Goal: Task Accomplishment & Management: Manage account settings

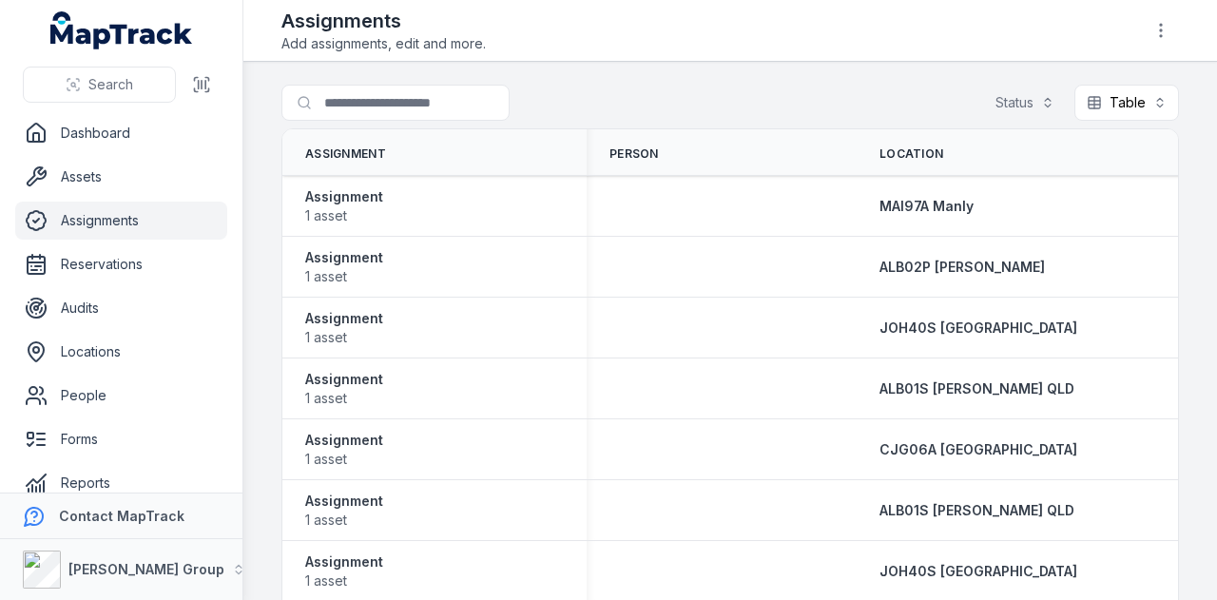
scroll to position [0, 691]
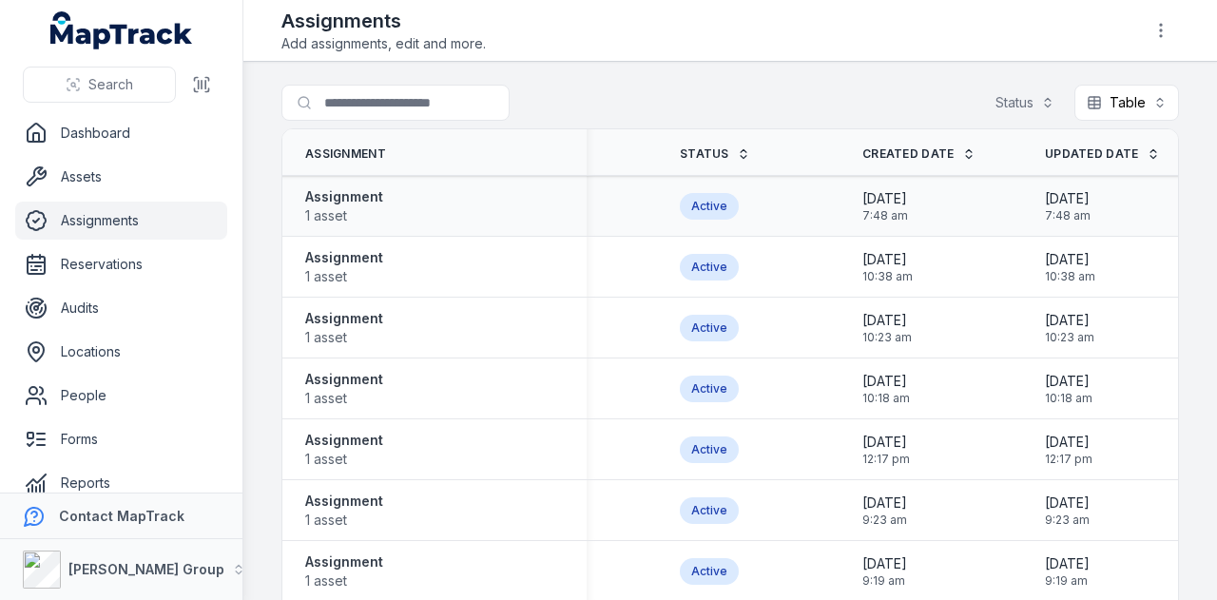
click at [302, 198] on div "Assignment 1 asset" at bounding box center [434, 206] width 304 height 53
click at [310, 198] on strong "Assignment" at bounding box center [344, 196] width 78 height 19
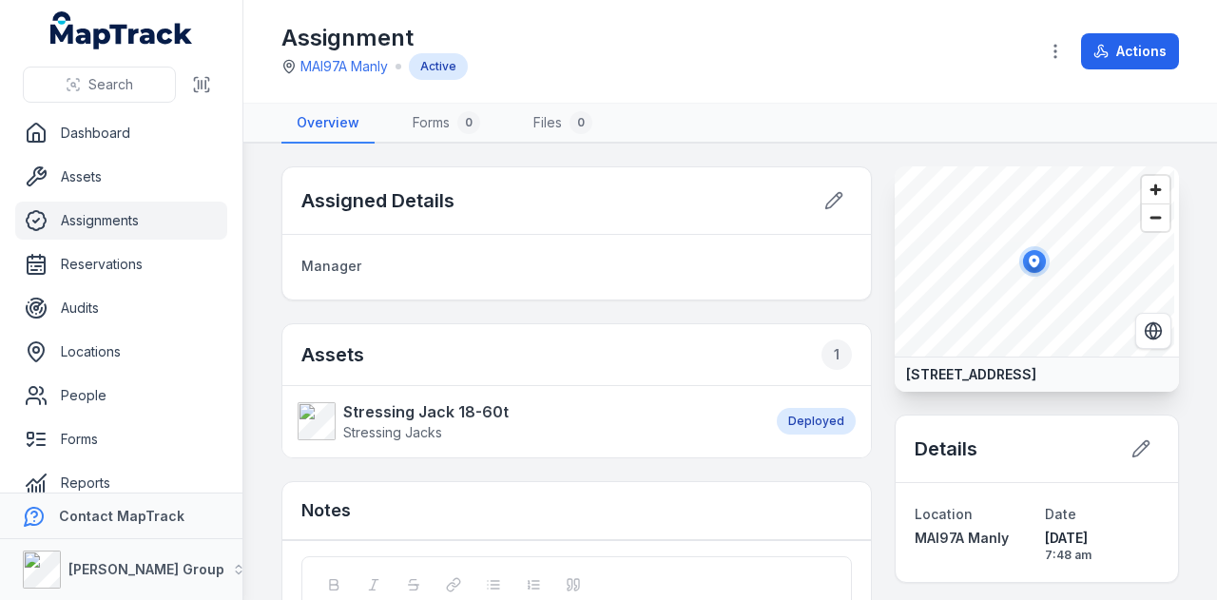
scroll to position [177, 0]
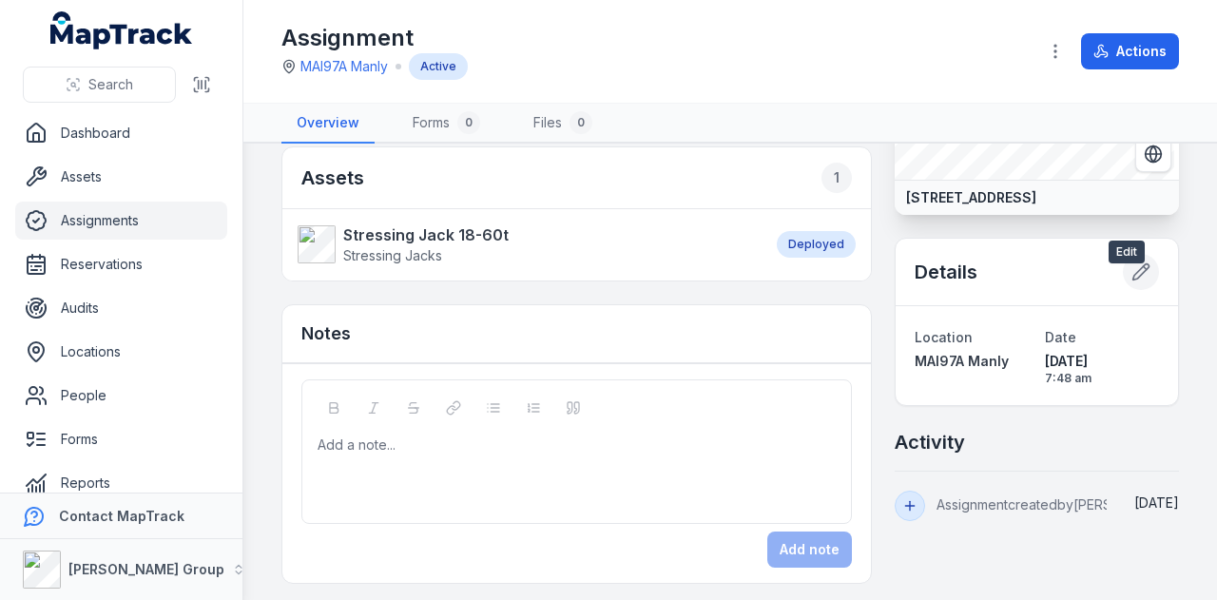
click at [1122, 290] on button at bounding box center [1140, 272] width 36 height 36
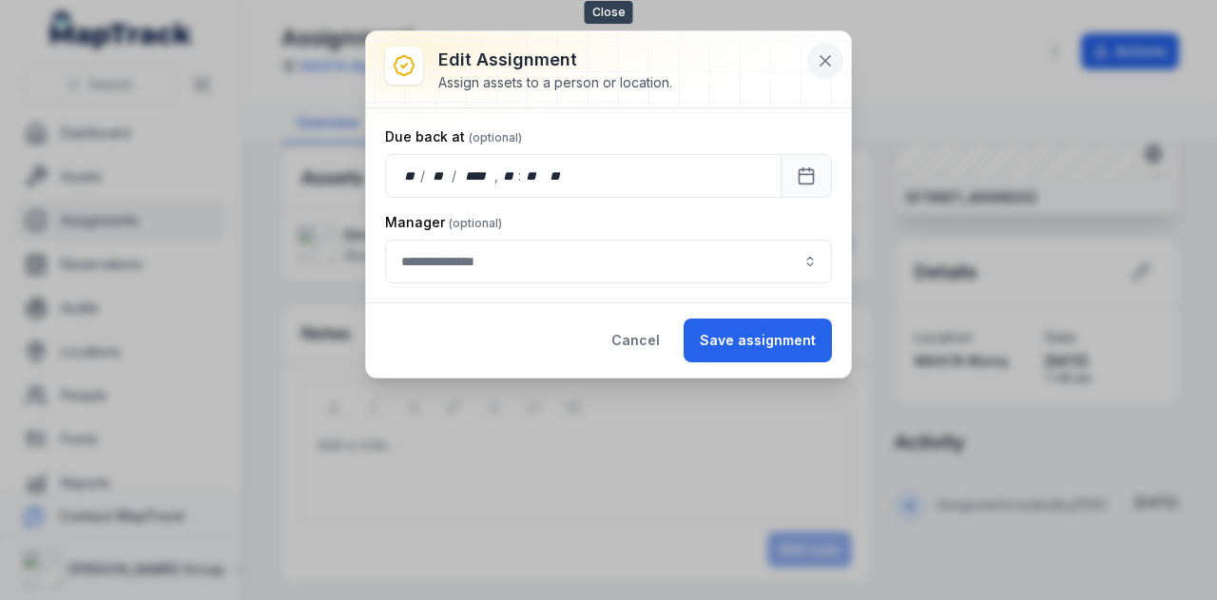
click at [823, 56] on icon at bounding box center [824, 60] width 19 height 19
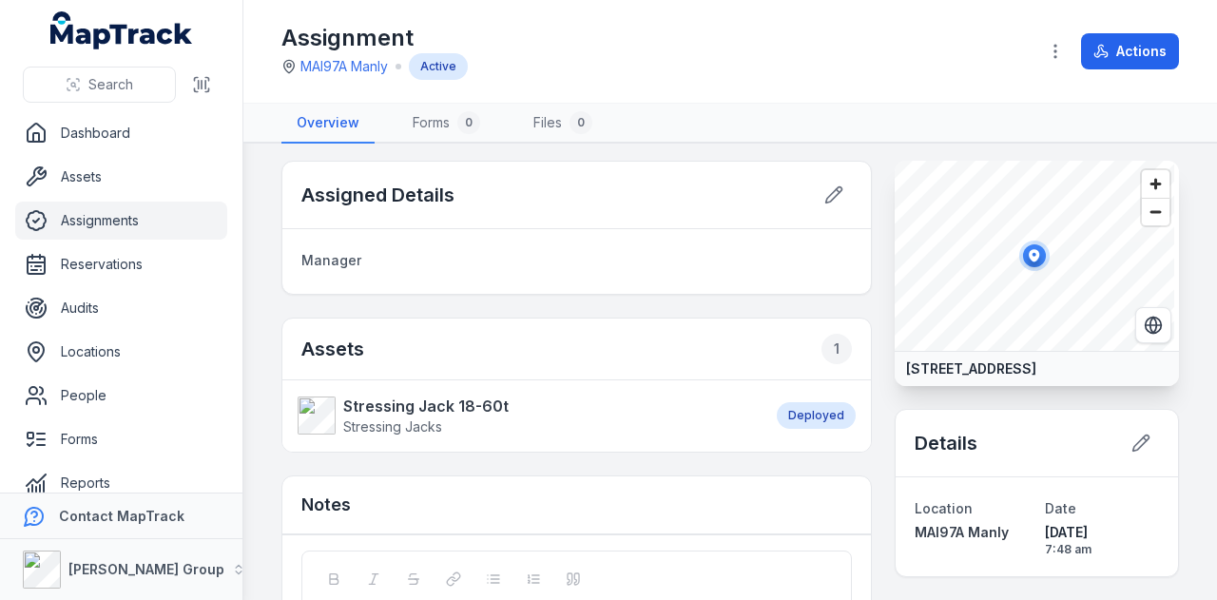
scroll to position [0, 0]
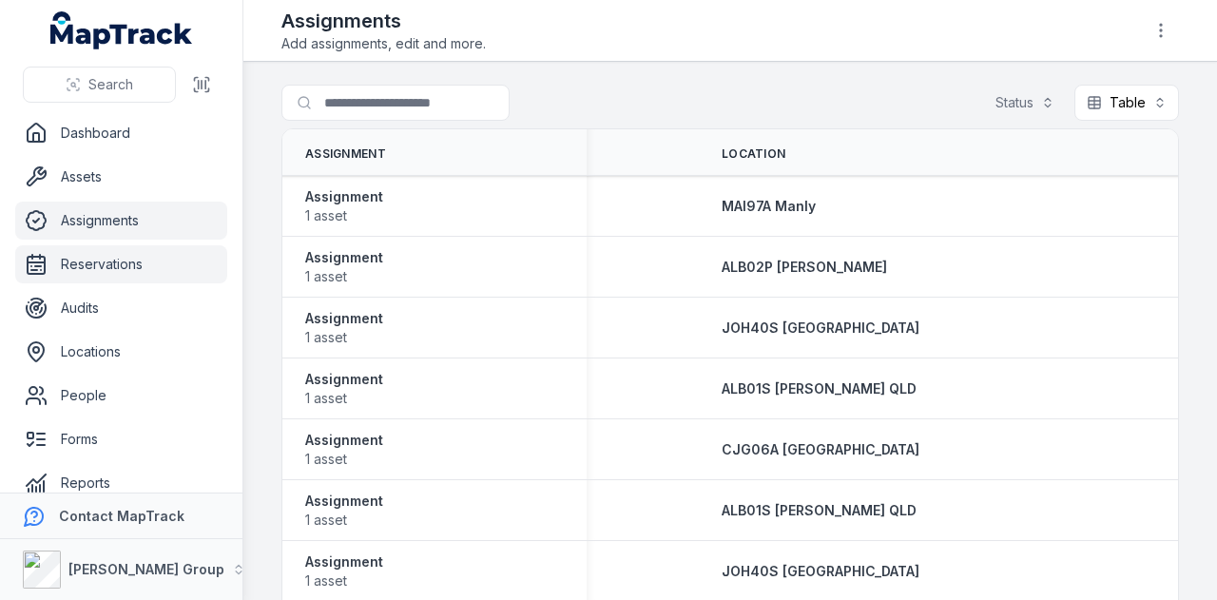
click at [173, 267] on link "Reservations" at bounding box center [121, 264] width 212 height 38
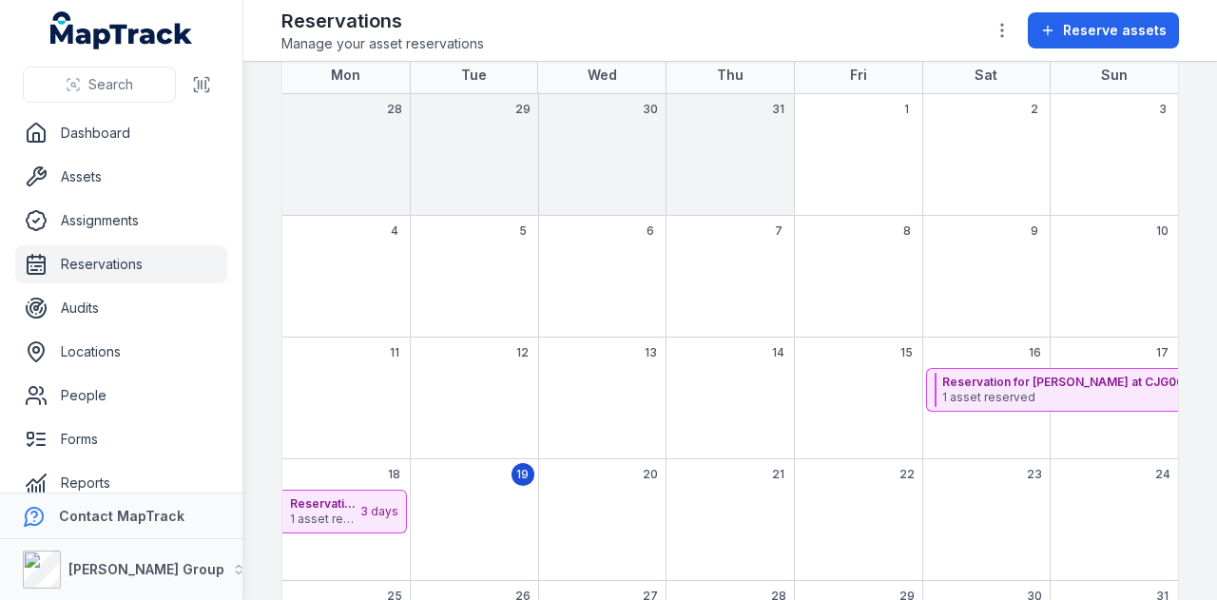
scroll to position [249, 0]
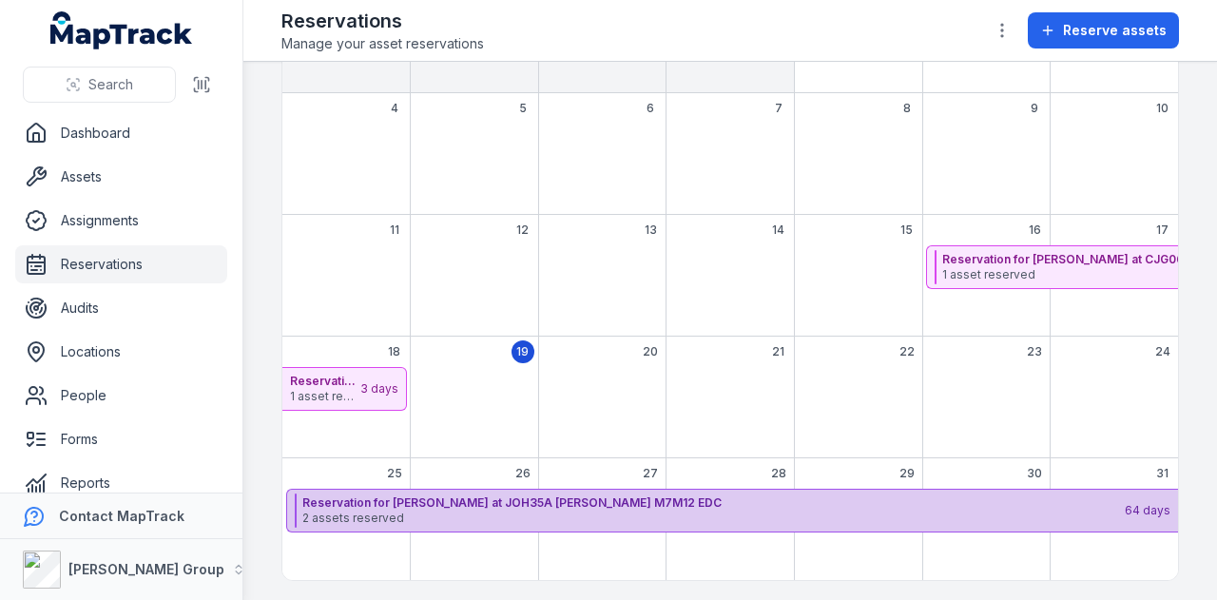
click at [574, 496] on strong "Reservation for [PERSON_NAME] at JOH35A [PERSON_NAME] M7M12 EDC" at bounding box center [712, 502] width 820 height 15
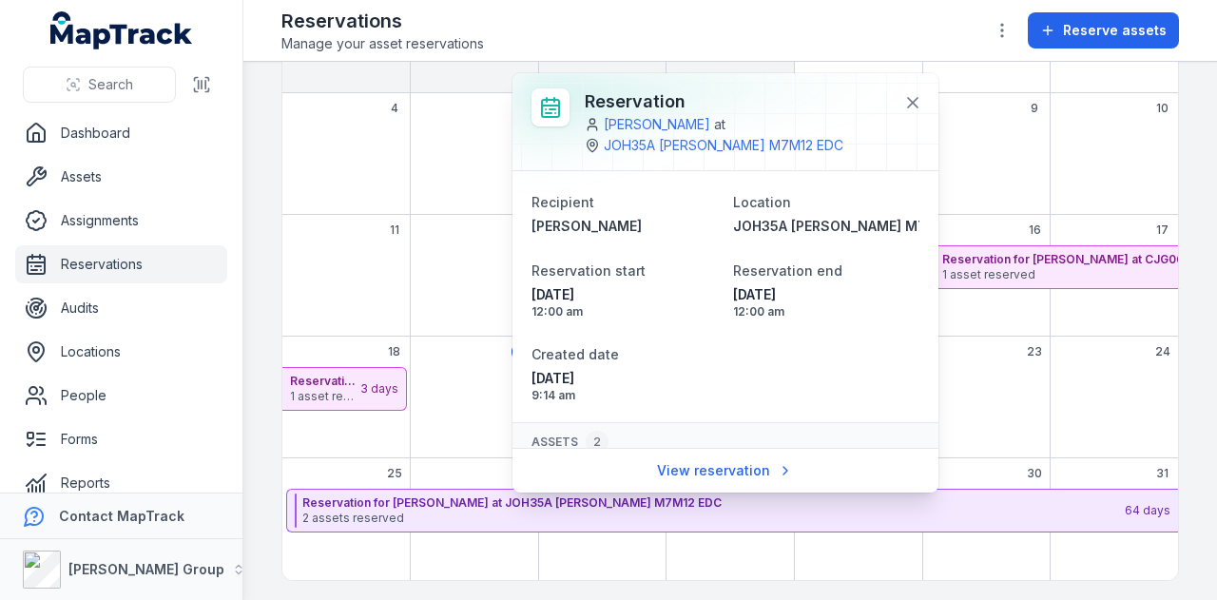
scroll to position [155, 0]
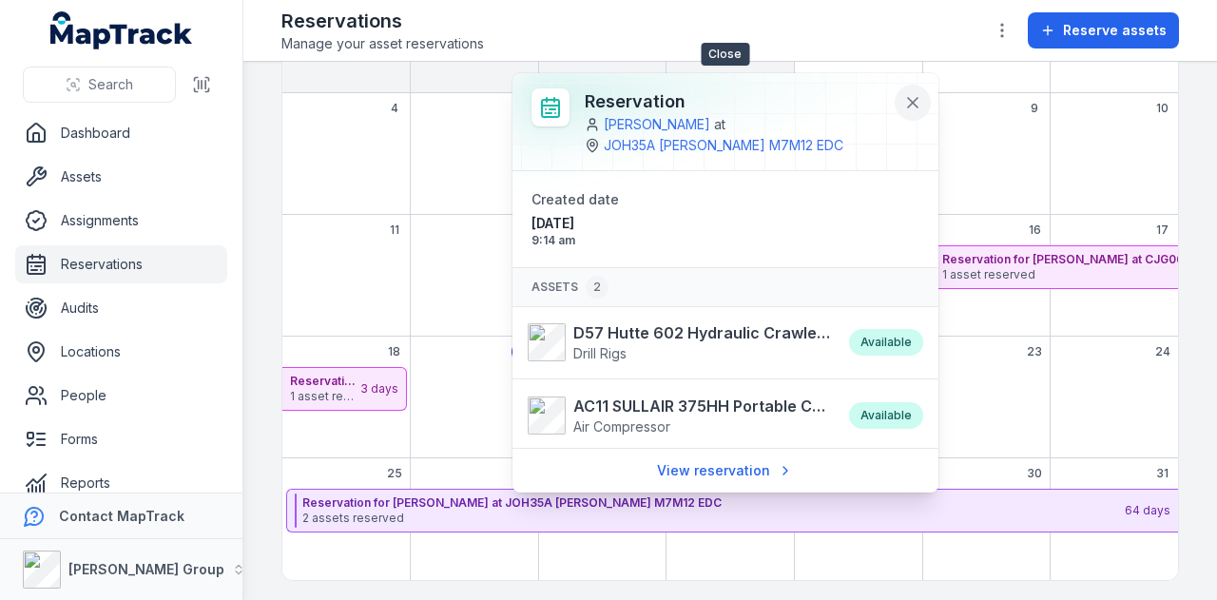
click at [907, 107] on icon at bounding box center [912, 102] width 19 height 19
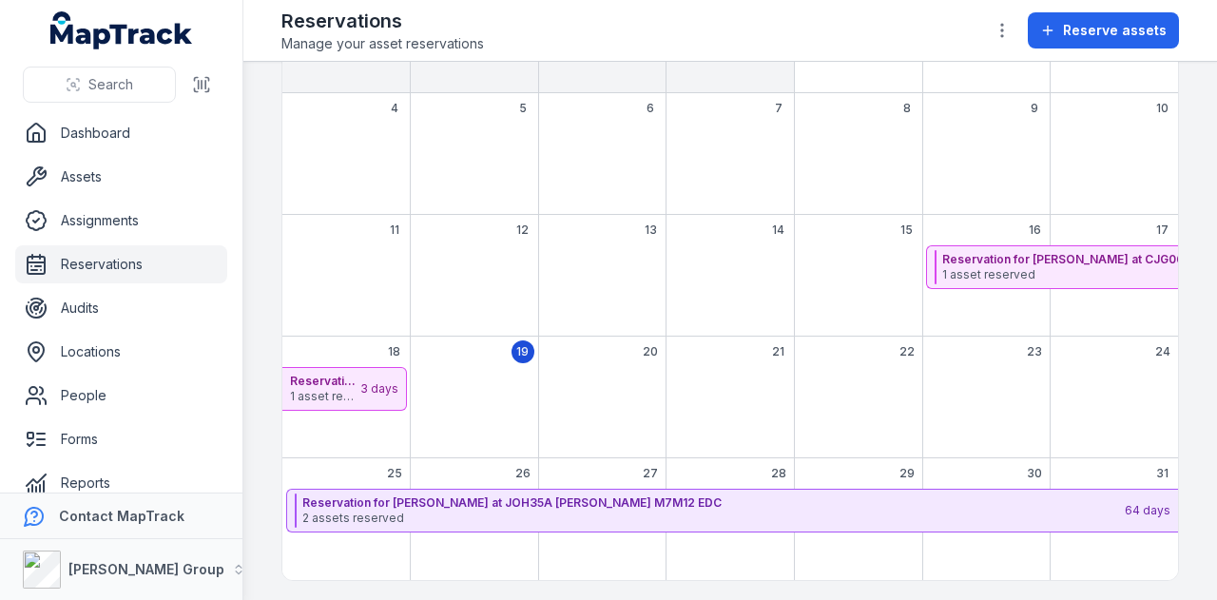
scroll to position [59, 0]
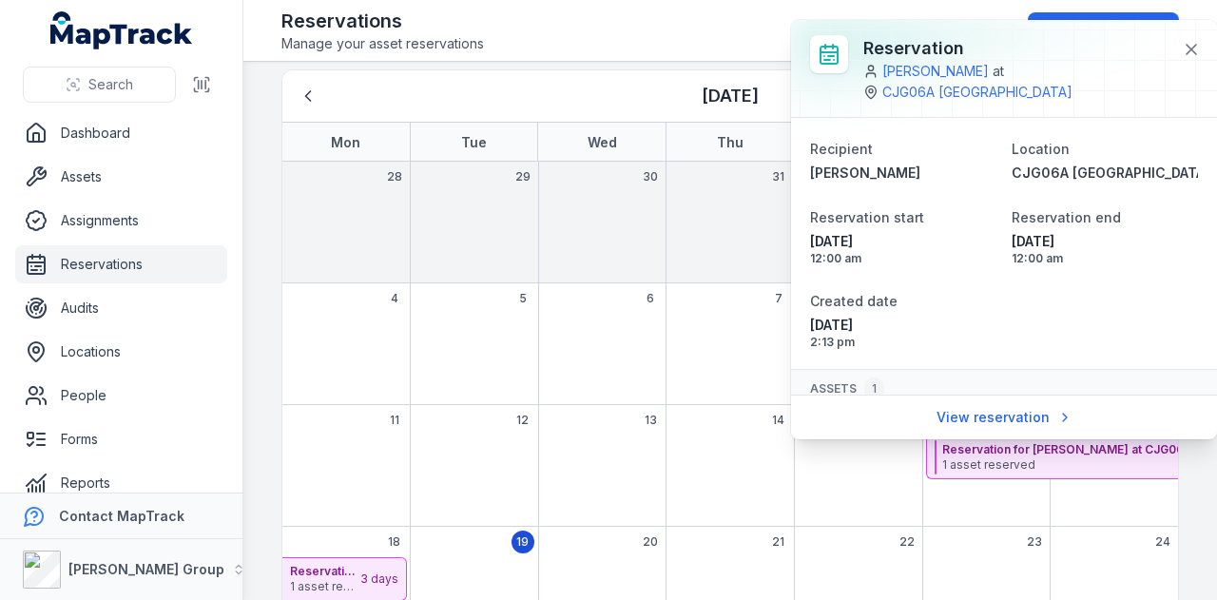
scroll to position [83, 0]
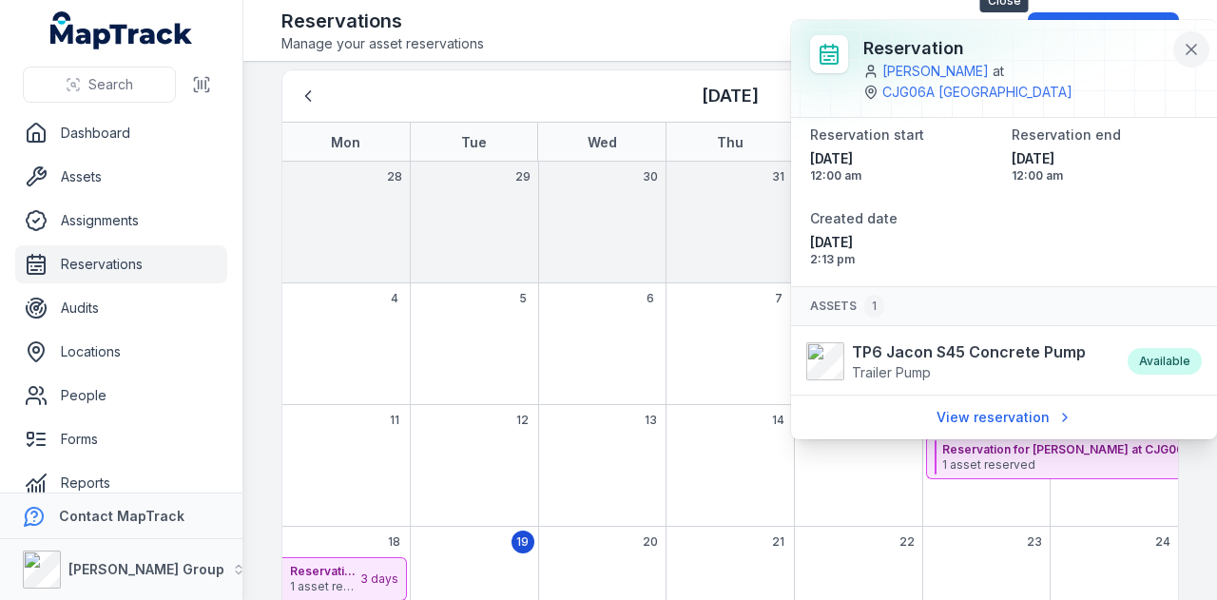
click at [1192, 48] on icon at bounding box center [1191, 50] width 10 height 10
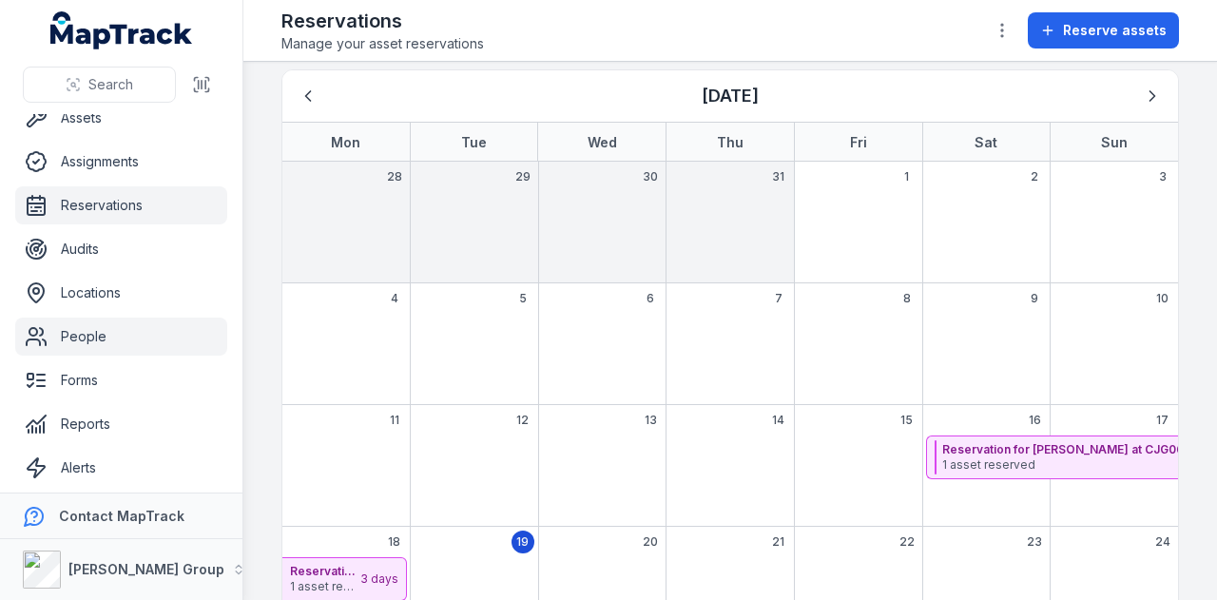
scroll to position [107, 0]
